Goal: Information Seeking & Learning: Learn about a topic

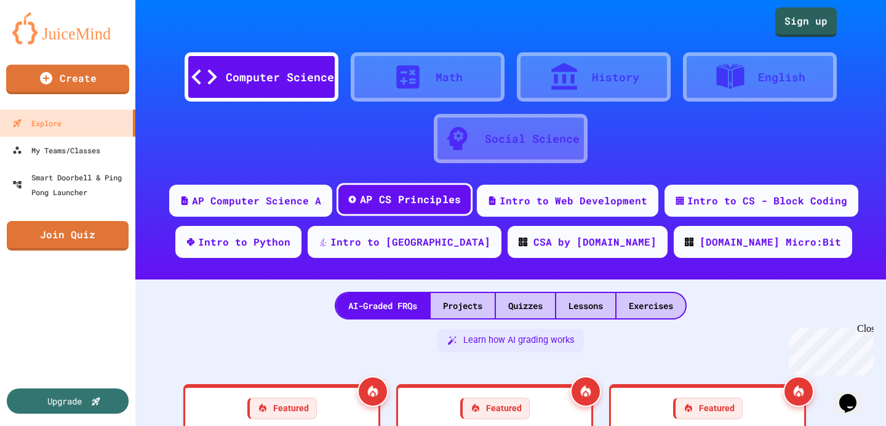
click at [405, 198] on div "AP CS Principles" at bounding box center [411, 199] width 102 height 15
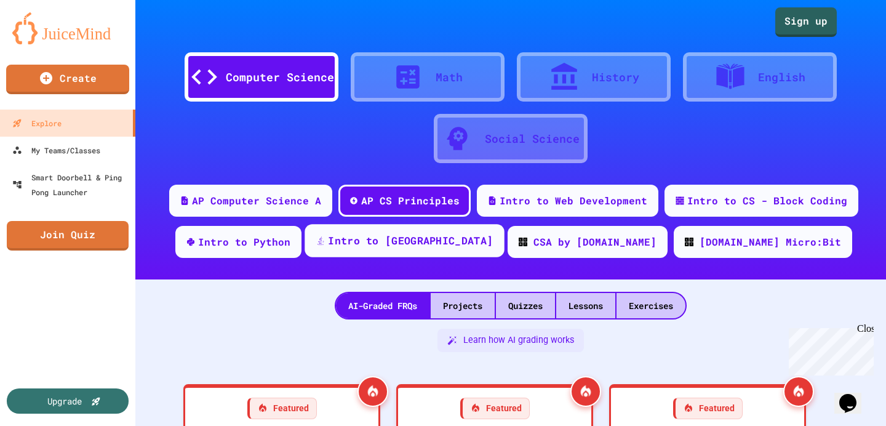
click at [387, 229] on div "Intro to [GEOGRAPHIC_DATA]" at bounding box center [404, 240] width 199 height 33
